Goal: Complete application form: Complete application form

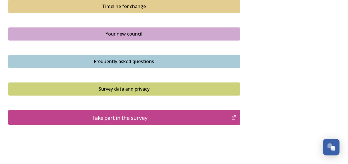
scroll to position [429, 0]
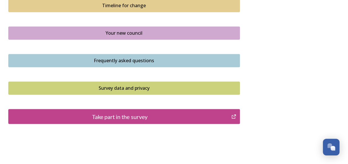
click at [120, 117] on div "Take part in the survey" at bounding box center [119, 116] width 217 height 9
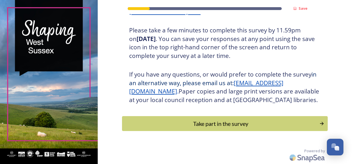
scroll to position [111, 0]
click at [229, 122] on div "Take part in the survey" at bounding box center [220, 123] width 193 height 9
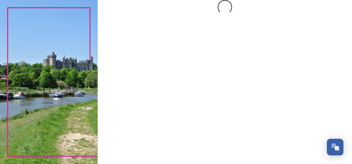
scroll to position [0, 0]
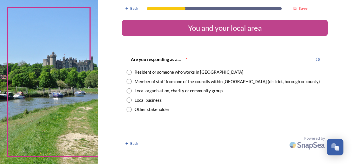
click at [129, 81] on input "radio" at bounding box center [129, 81] width 5 height 5
radio input "true"
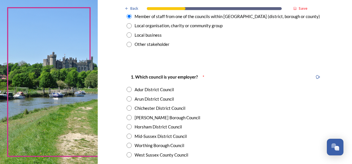
scroll to position [86, 0]
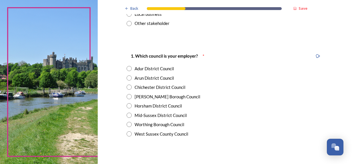
click at [178, 134] on div "West Sussex County Council" at bounding box center [162, 133] width 54 height 7
radio input "true"
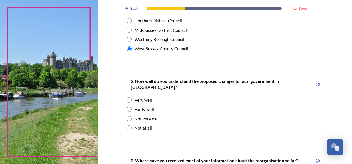
scroll to position [172, 0]
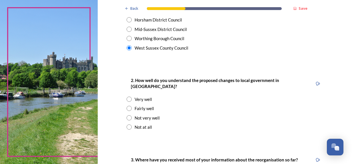
click at [144, 105] on div "Fairly well" at bounding box center [144, 108] width 19 height 7
radio input "true"
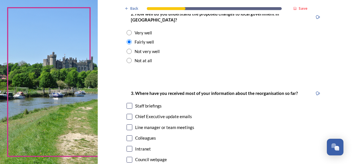
scroll to position [257, 0]
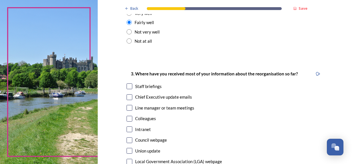
click at [128, 94] on input "checkbox" at bounding box center [130, 97] width 6 height 6
checkbox input "true"
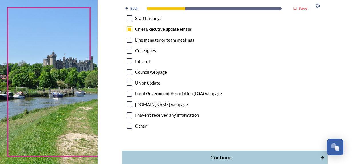
scroll to position [343, 0]
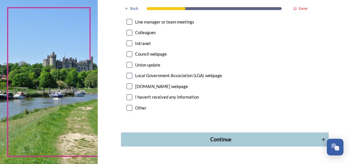
click at [230, 135] on div "Continue" at bounding box center [221, 139] width 194 height 8
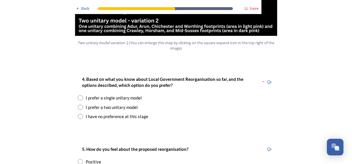
scroll to position [744, 0]
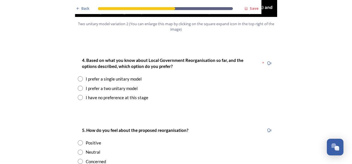
click at [79, 86] on input "radio" at bounding box center [80, 88] width 5 height 5
radio input "true"
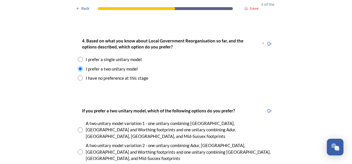
scroll to position [772, 0]
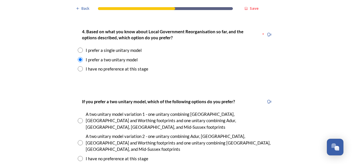
click at [82, 133] on div "A two unitary model variation 2 - one unitary combining Adur, Arun, Chichester …" at bounding box center [176, 142] width 197 height 19
radio input "true"
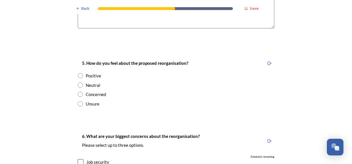
scroll to position [1030, 0]
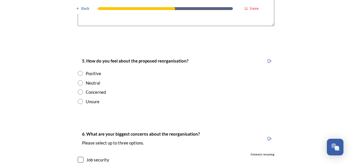
click at [79, 71] on input "radio" at bounding box center [80, 73] width 5 height 5
radio input "true"
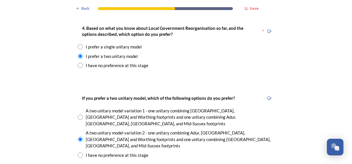
scroll to position [772, 0]
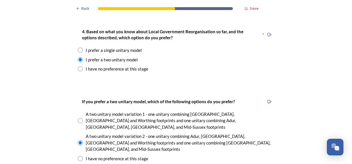
click at [78, 47] on input "radio" at bounding box center [80, 49] width 5 height 5
radio input "true"
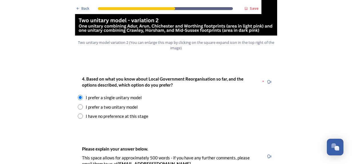
scroll to position [715, 0]
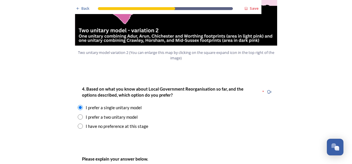
click at [79, 114] on input "radio" at bounding box center [80, 116] width 5 height 5
radio input "true"
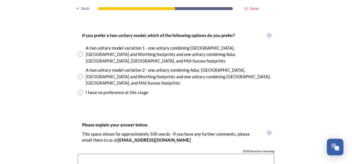
scroll to position [829, 0]
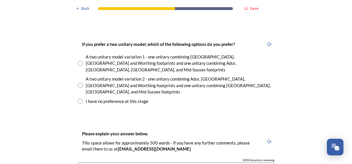
click at [79, 83] on input "radio" at bounding box center [80, 85] width 5 height 5
radio input "true"
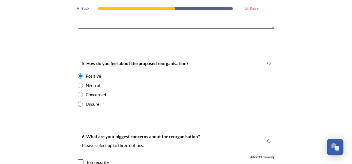
scroll to position [1030, 0]
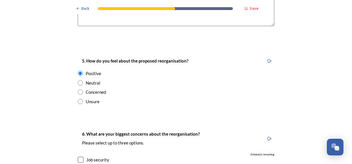
click at [79, 80] on input "radio" at bounding box center [80, 82] width 5 height 5
radio input "true"
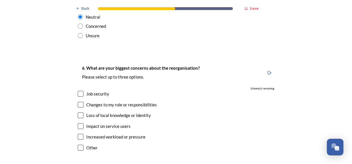
scroll to position [1115, 0]
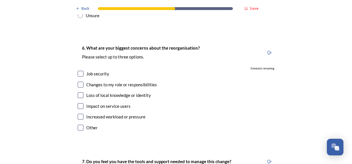
click at [81, 103] on input "checkbox" at bounding box center [81, 106] width 6 height 6
checkbox input "true"
click at [81, 114] on input "checkbox" at bounding box center [81, 117] width 6 height 6
checkbox input "true"
click at [78, 71] on input "checkbox" at bounding box center [81, 74] width 6 height 6
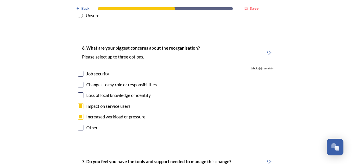
checkbox input "true"
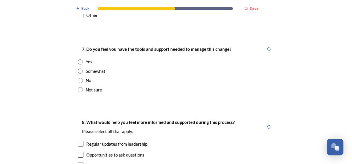
scroll to position [1230, 0]
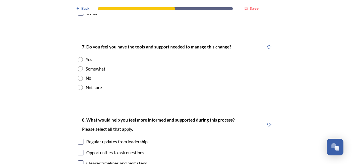
click at [80, 66] on input "radio" at bounding box center [80, 68] width 5 height 5
radio input "true"
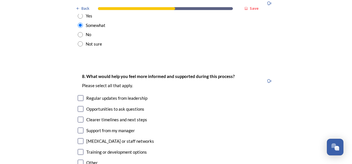
scroll to position [1287, 0]
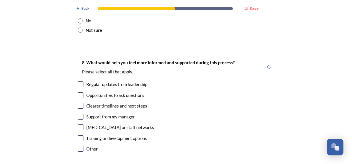
click at [79, 103] on input "checkbox" at bounding box center [81, 106] width 6 height 6
checkbox input "true"
click at [79, 81] on input "checkbox" at bounding box center [81, 84] width 6 height 6
checkbox input "true"
click at [78, 124] on input "checkbox" at bounding box center [81, 127] width 6 height 6
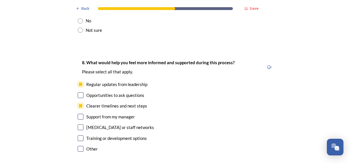
checkbox input "true"
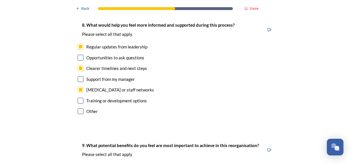
scroll to position [1316, 0]
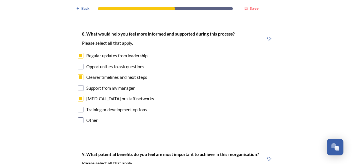
click at [78, 63] on input "checkbox" at bounding box center [81, 66] width 6 height 6
checkbox input "true"
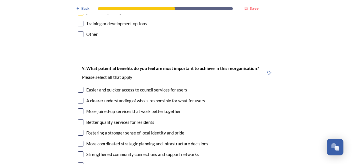
scroll to position [1430, 0]
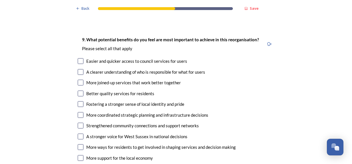
click at [78, 58] on input "checkbox" at bounding box center [81, 61] width 6 height 6
checkbox input "true"
click at [80, 69] on input "checkbox" at bounding box center [81, 72] width 6 height 6
checkbox input "true"
click at [79, 80] on input "checkbox" at bounding box center [81, 83] width 6 height 6
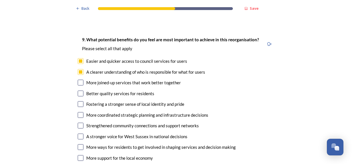
checkbox input "true"
click at [79, 90] on input "checkbox" at bounding box center [81, 93] width 6 height 6
checkbox input "true"
click at [78, 101] on input "checkbox" at bounding box center [81, 104] width 6 height 6
checkbox input "true"
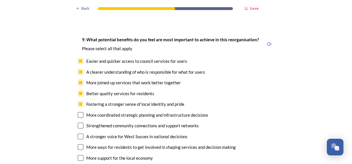
click at [78, 112] on input "checkbox" at bounding box center [81, 115] width 6 height 6
checkbox input "true"
click at [79, 122] on input "checkbox" at bounding box center [81, 125] width 6 height 6
checkbox input "true"
click at [78, 133] on input "checkbox" at bounding box center [81, 136] width 6 height 6
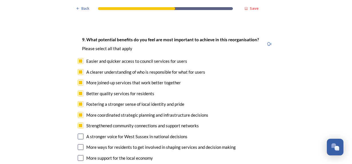
checkbox input "true"
click at [79, 144] on input "checkbox" at bounding box center [81, 147] width 6 height 6
checkbox input "true"
click at [79, 155] on input "checkbox" at bounding box center [81, 158] width 6 height 6
checkbox input "true"
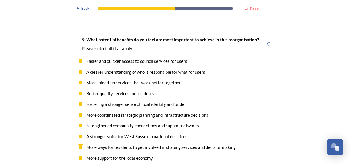
checkbox input "true"
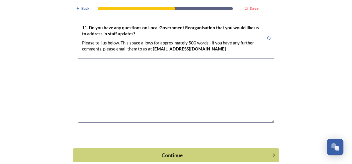
scroll to position [1756, 0]
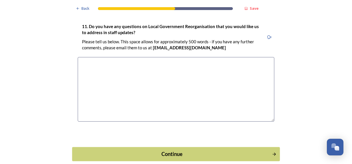
click at [168, 150] on div "Continue" at bounding box center [173, 154] width 194 height 8
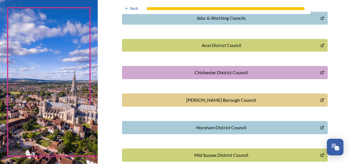
scroll to position [204, 0]
